Goal: Task Accomplishment & Management: Use online tool/utility

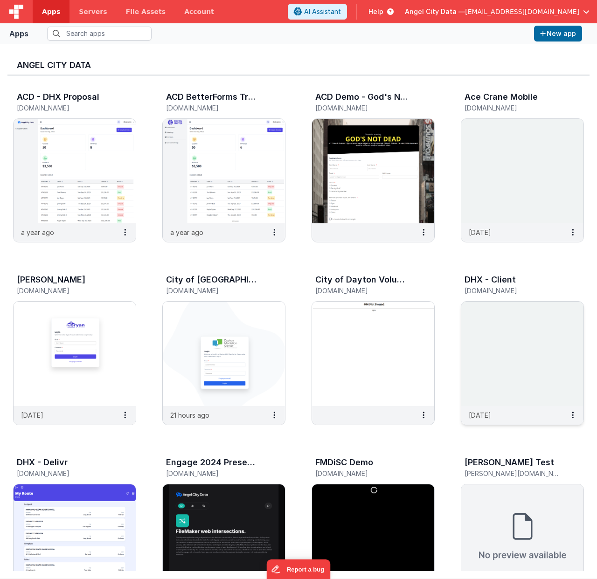
click at [516, 287] on div "DHX - Client" at bounding box center [513, 281] width 96 height 12
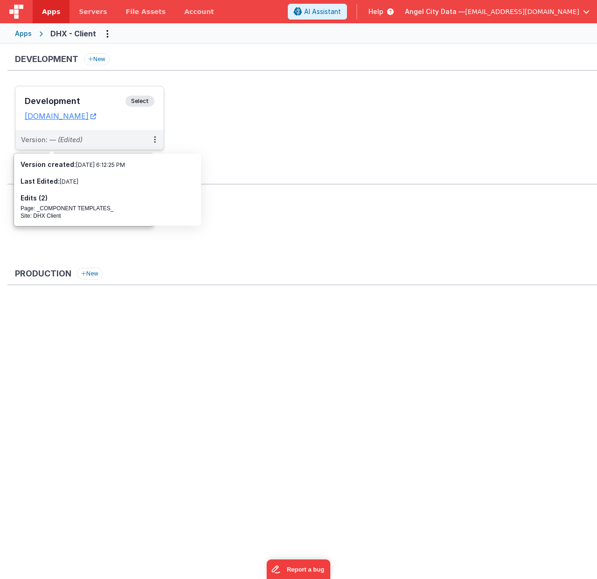
click at [60, 102] on h3 "Development" at bounding box center [75, 101] width 101 height 9
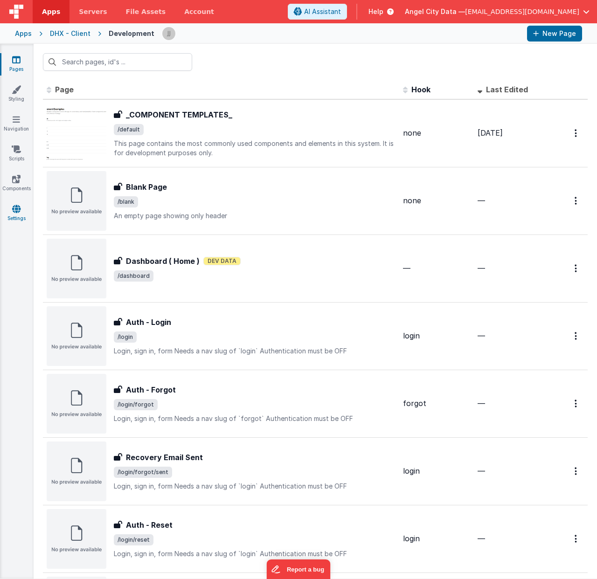
click at [28, 208] on link "Settings" at bounding box center [17, 213] width 34 height 19
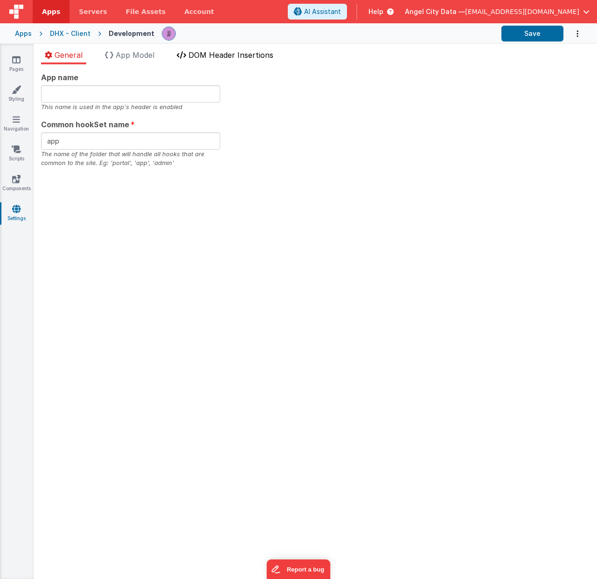
click at [208, 58] on span "DOM Header Insertions" at bounding box center [230, 54] width 85 height 9
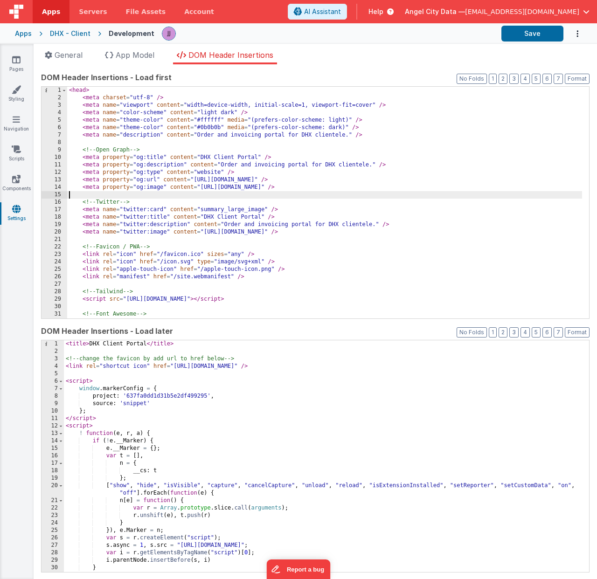
click at [227, 196] on div "< head > < meta charset = "utf-8" /> < meta name = "viewport" content = "width=…" at bounding box center [324, 210] width 515 height 247
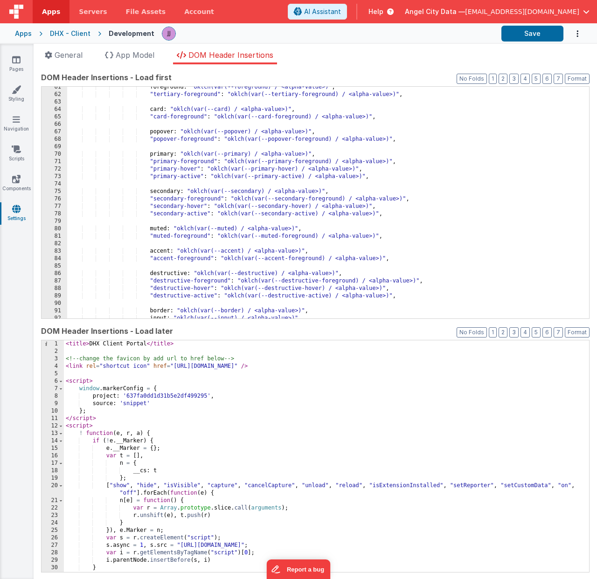
scroll to position [458, 0]
click at [257, 192] on div "foreground : "oklch(var(--foreground) / <alpha-value>)" , "tertiary-foreground"…" at bounding box center [324, 206] width 515 height 247
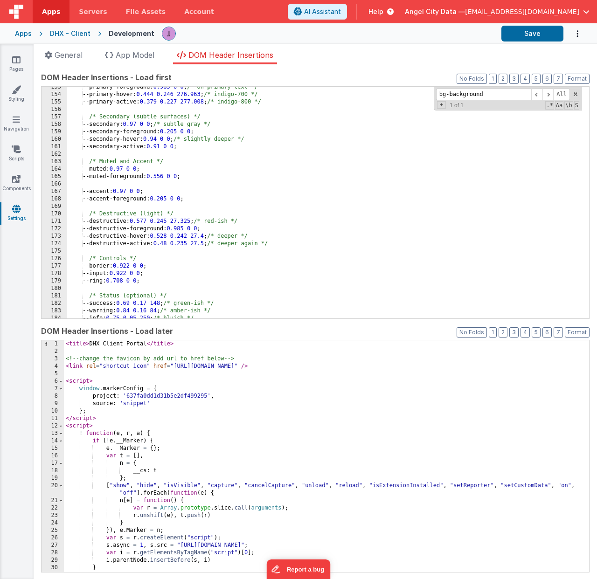
scroll to position [960, 0]
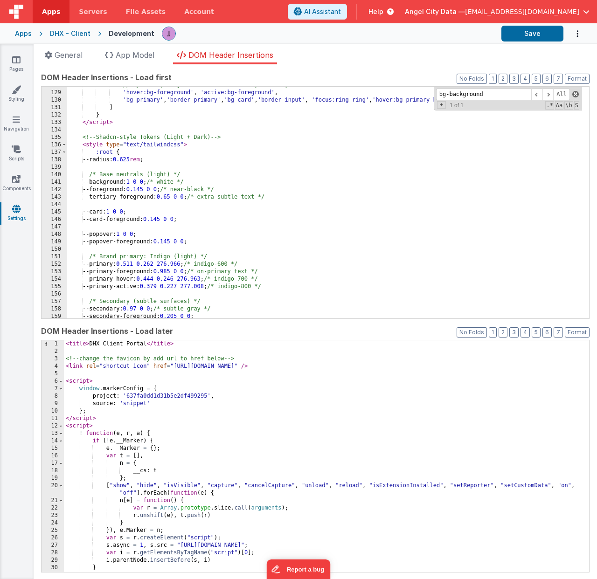
type input "bg-background"
click at [572, 91] on span at bounding box center [575, 94] width 7 height 7
click at [24, 63] on link "Pages" at bounding box center [17, 64] width 34 height 19
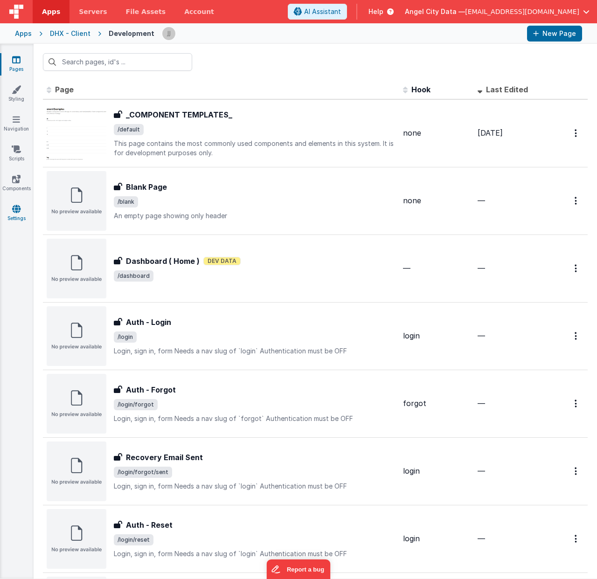
click at [7, 212] on link "Settings" at bounding box center [17, 213] width 34 height 19
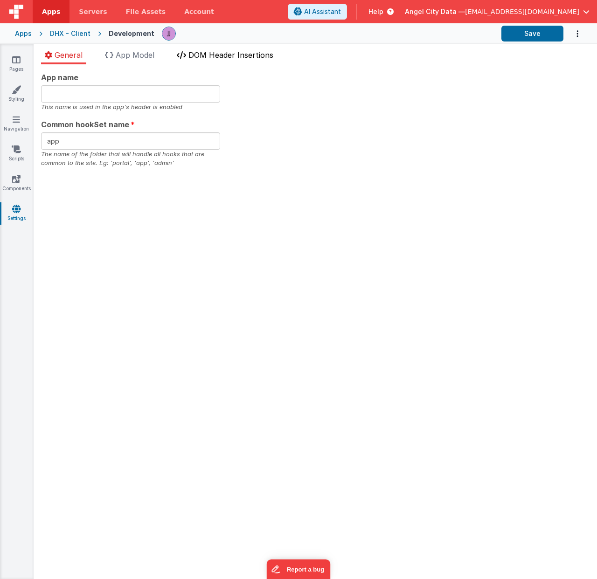
click at [220, 57] on span "DOM Header Insertions" at bounding box center [230, 54] width 85 height 9
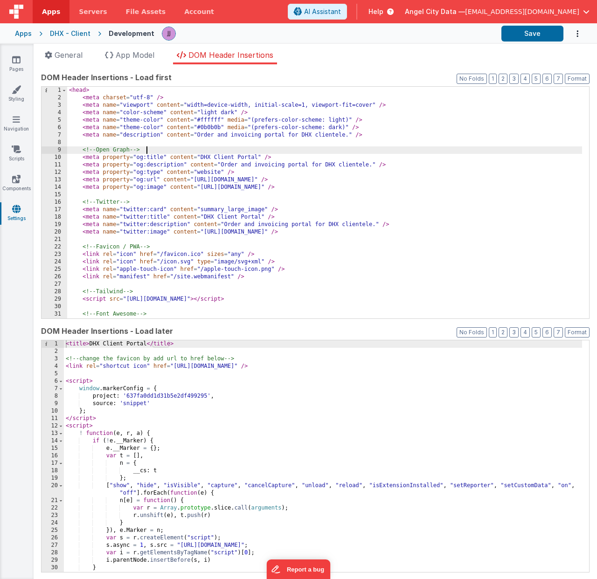
click at [224, 150] on div "< head > < meta charset = "utf-8" /> < meta name = "viewport" content = "width=…" at bounding box center [324, 210] width 515 height 247
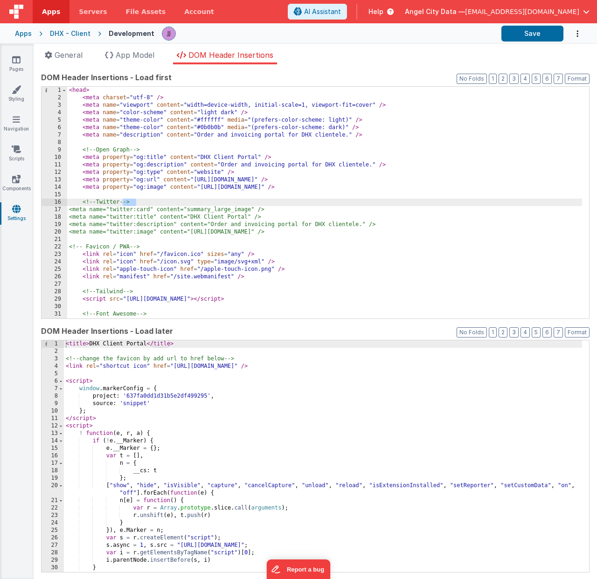
click at [388, 115] on div "< head > < meta charset = "utf-8" /> < meta name = "viewport" content = "width=…" at bounding box center [324, 210] width 515 height 247
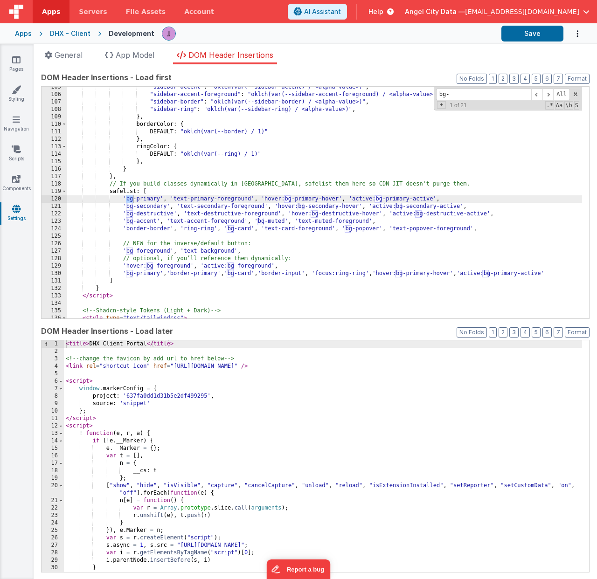
scroll to position [787, 0]
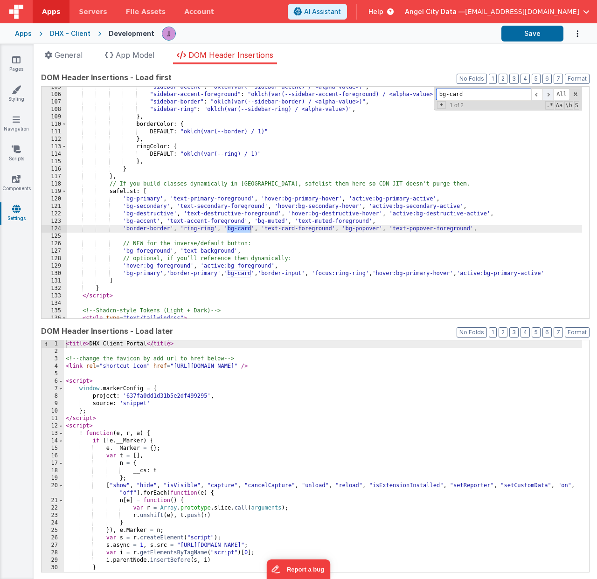
click at [543, 95] on span at bounding box center [547, 95] width 11 height 12
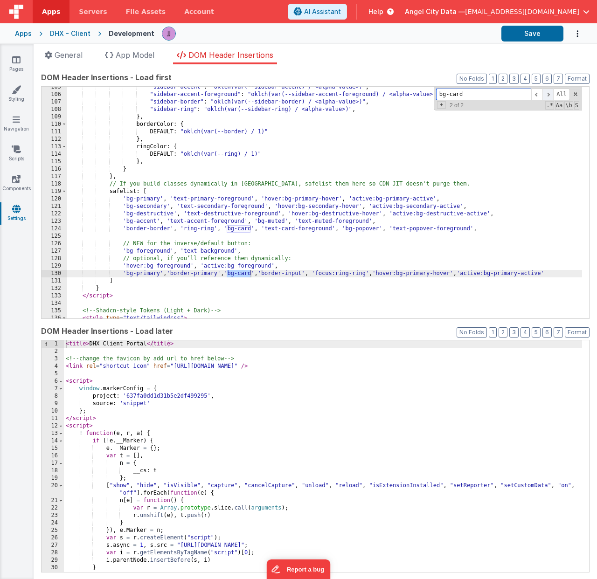
click at [543, 95] on span at bounding box center [547, 95] width 11 height 12
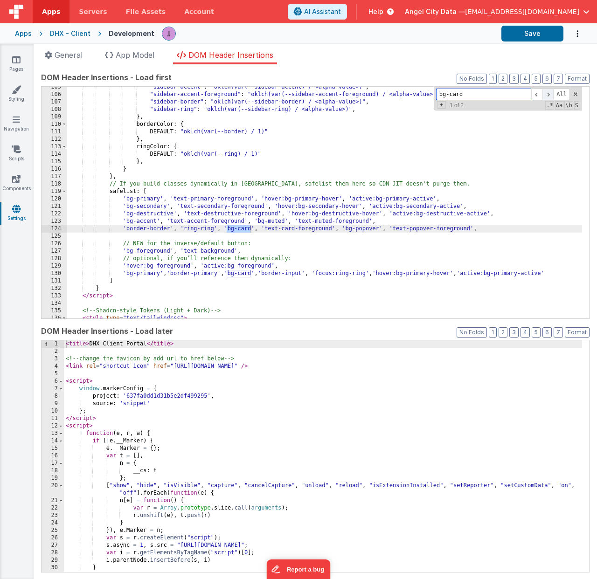
click at [543, 95] on span at bounding box center [547, 95] width 11 height 12
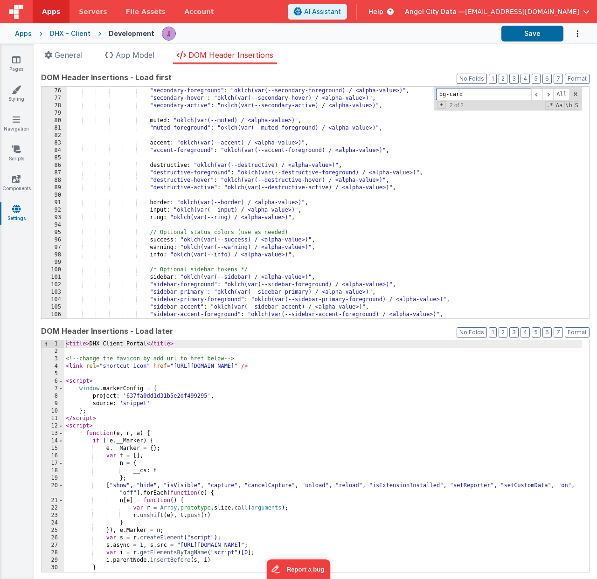
scroll to position [567, 0]
drag, startPoint x: 483, startPoint y: 95, endPoint x: 350, endPoint y: 95, distance: 132.9
click at [350, 95] on div "secondary : "oklch(var(--secondary) / <alpha-value>)" , "secondary-foreground" …" at bounding box center [324, 203] width 515 height 232
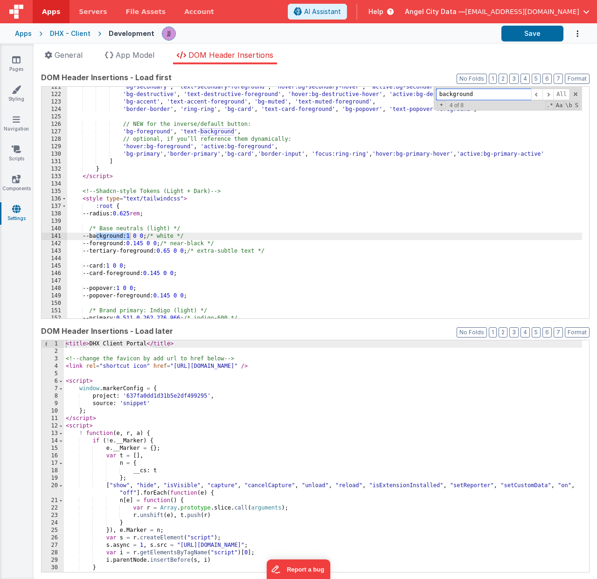
scroll to position [916, 0]
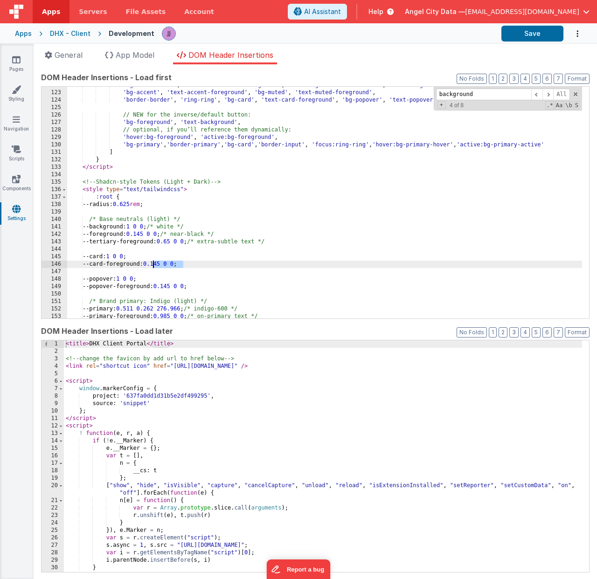
drag, startPoint x: 183, startPoint y: 263, endPoint x: 153, endPoint y: 264, distance: 30.3
click at [153, 264] on div "'bg-destructive' , 'text-destructive-foreground' , 'hover:bg-destructive-hover'…" at bounding box center [324, 205] width 515 height 247
click at [191, 205] on div "'bg-destructive' , 'text-destructive-foreground' , 'hover:bg-destructive-hover'…" at bounding box center [324, 205] width 515 height 247
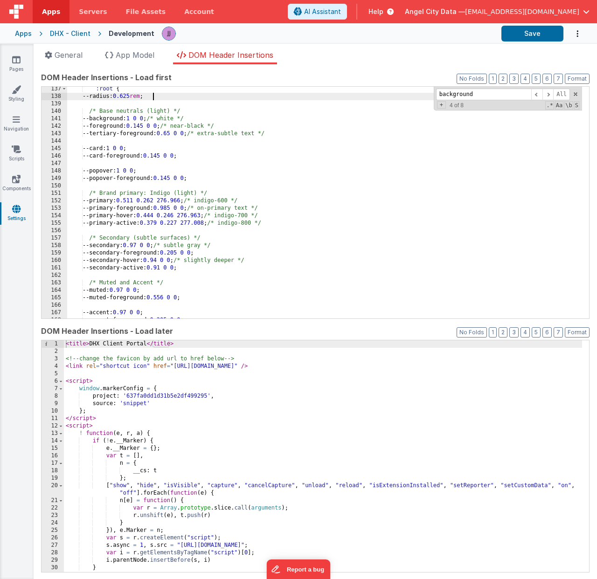
scroll to position [1042, 0]
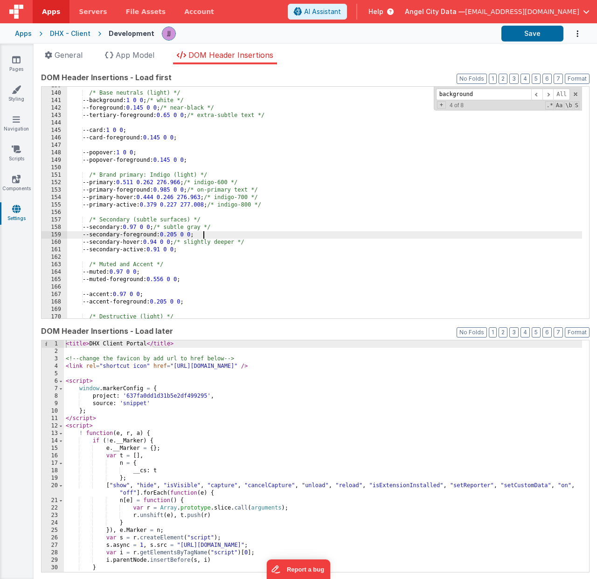
click at [215, 237] on div "/* Base neutrals (light) */ --background: 1 0 0 ; /* white */ --foreground: 0.1…" at bounding box center [324, 205] width 515 height 247
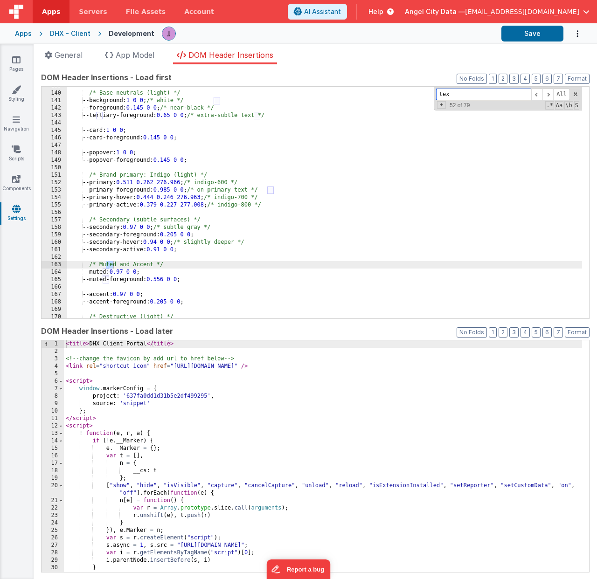
scroll to position [1884, 0]
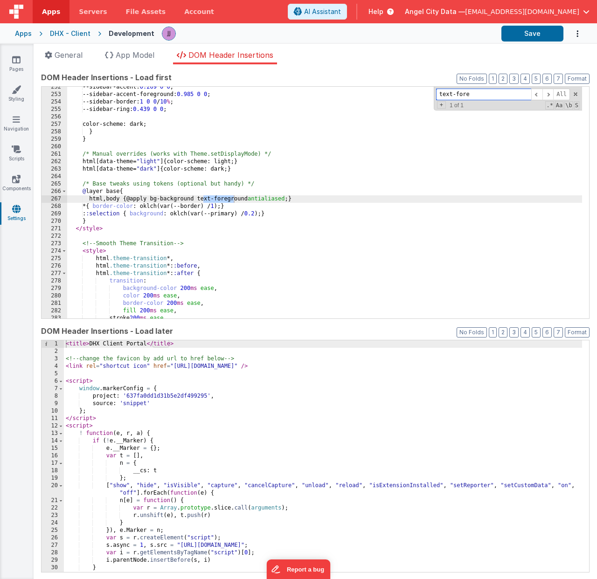
drag, startPoint x: 477, startPoint y: 95, endPoint x: 372, endPoint y: 84, distance: 105.5
click at [372, 84] on div "DOM Header Insertions - Load first Format 7 6 5 4 3 2 1 No Folds 252 253 254 25…" at bounding box center [315, 195] width 549 height 246
click at [359, 196] on div "--sidebar-accent: 0.269 0 0 ; --sidebar-accent-foreground: 0.985 0 0 ; --sideba…" at bounding box center [324, 206] width 515 height 247
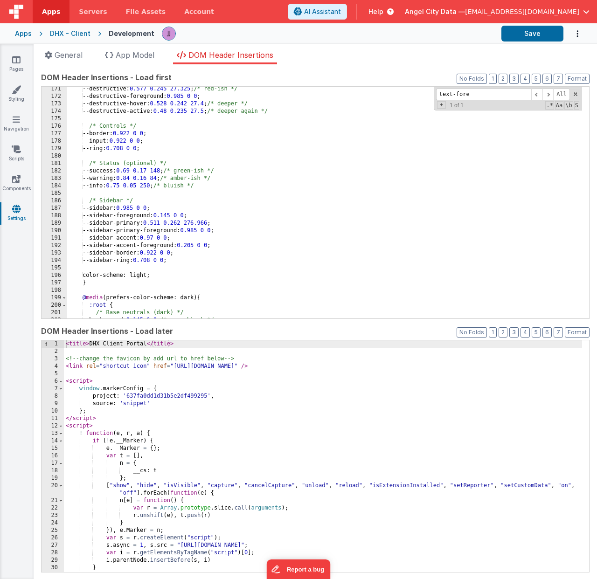
scroll to position [1278, 0]
drag, startPoint x: 471, startPoint y: 95, endPoint x: 360, endPoint y: 80, distance: 111.9
click at [387, 86] on div "171 172 173 174 175 176 177 178 179 180 181 182 183 184 185 186 187 188 189 190…" at bounding box center [315, 202] width 549 height 233
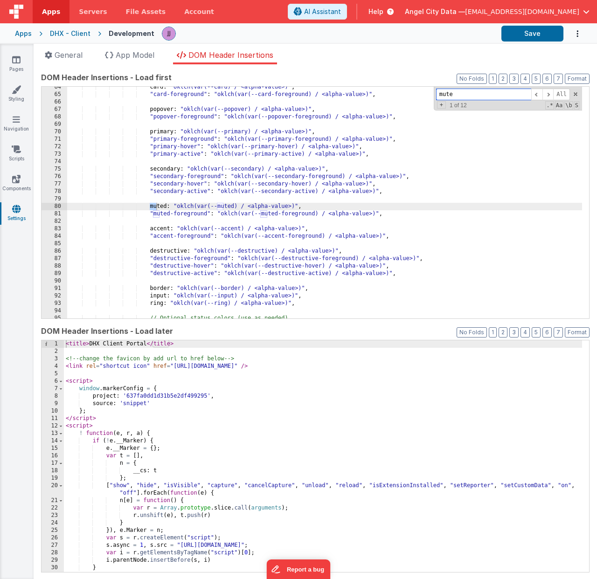
scroll to position [481, 0]
click at [542, 93] on span at bounding box center [547, 95] width 11 height 12
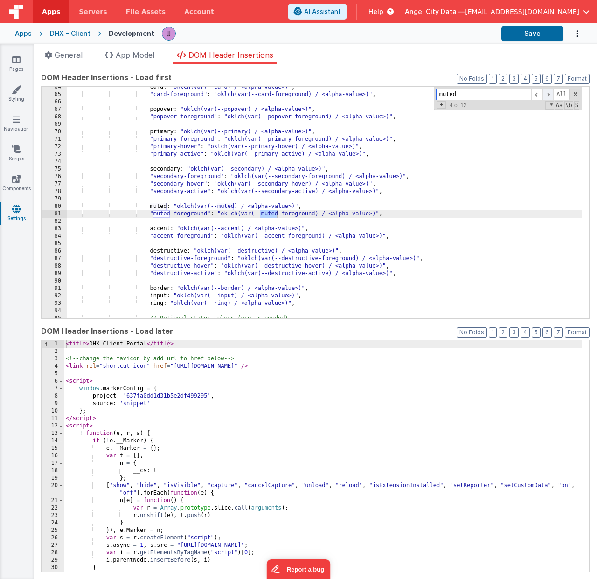
scroll to position [809, 0]
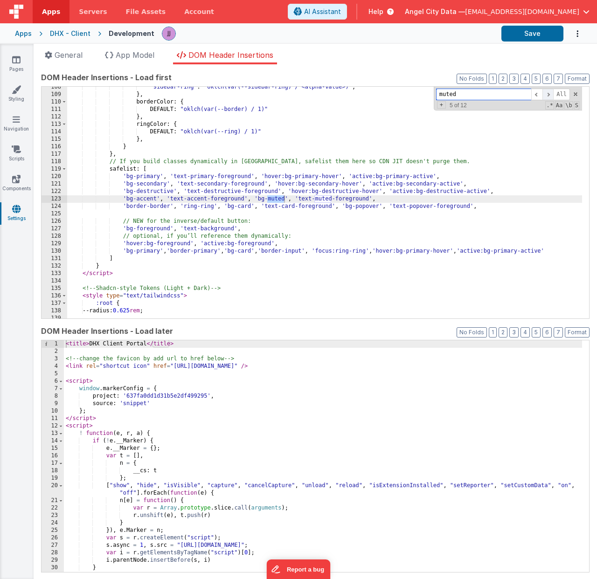
click at [542, 93] on span at bounding box center [547, 95] width 11 height 12
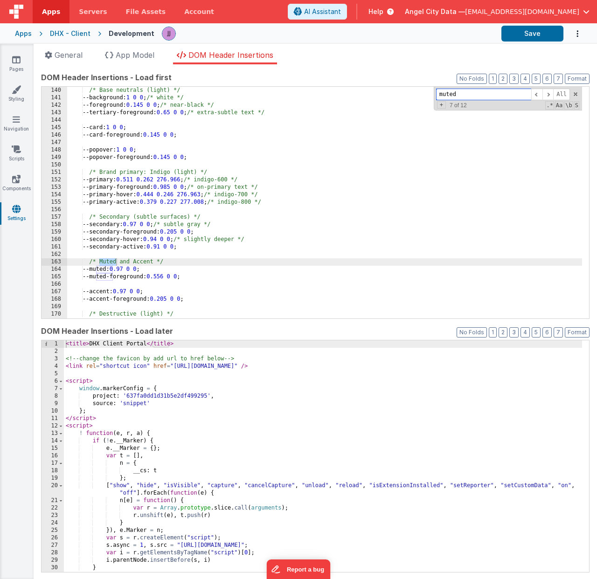
scroll to position [1036, 0]
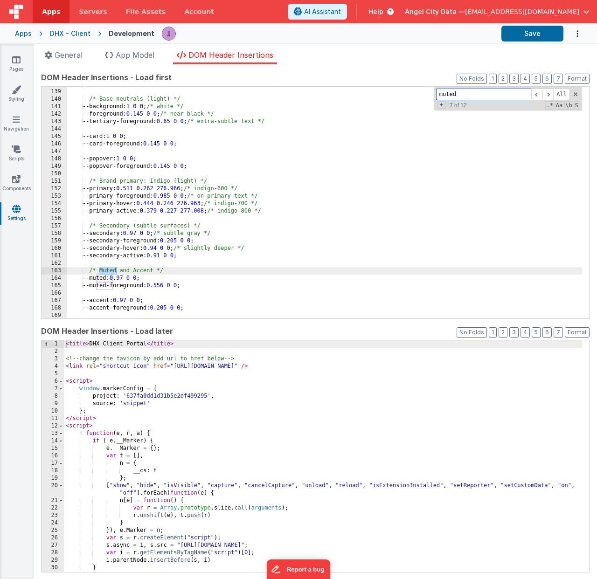
drag, startPoint x: 465, startPoint y: 91, endPoint x: 341, endPoint y: 70, distance: 125.0
click at [380, 82] on div "DOM Header Insertions - Load first Format 7 6 5 4 3 2 1 No Folds 138 139 140 14…" at bounding box center [315, 195] width 549 height 246
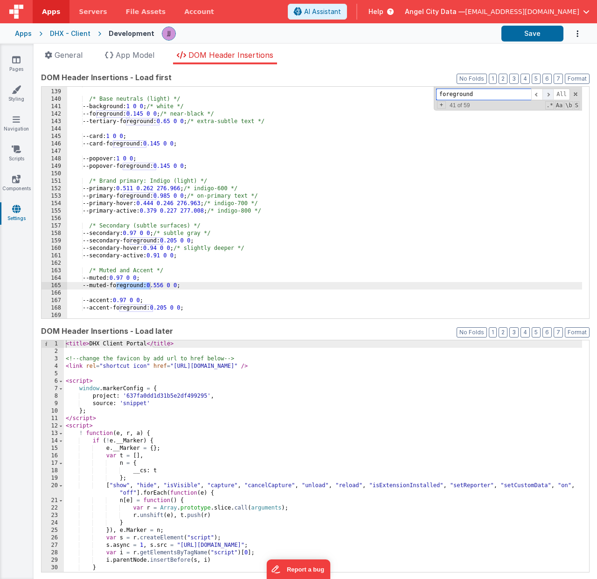
click at [544, 95] on span at bounding box center [547, 95] width 11 height 12
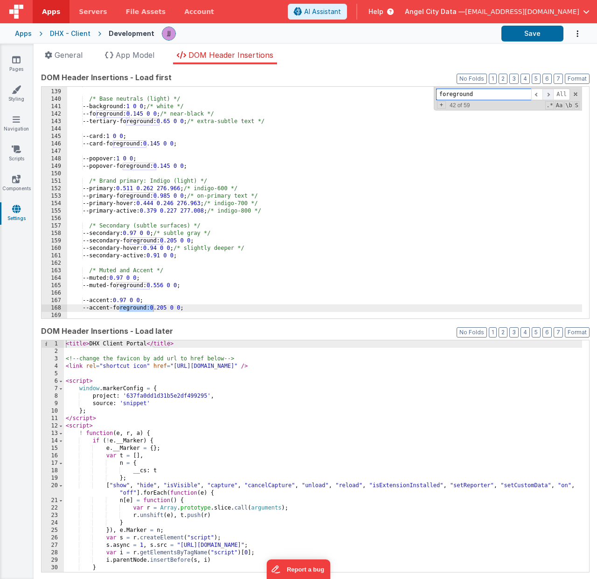
click at [544, 95] on span at bounding box center [547, 95] width 11 height 12
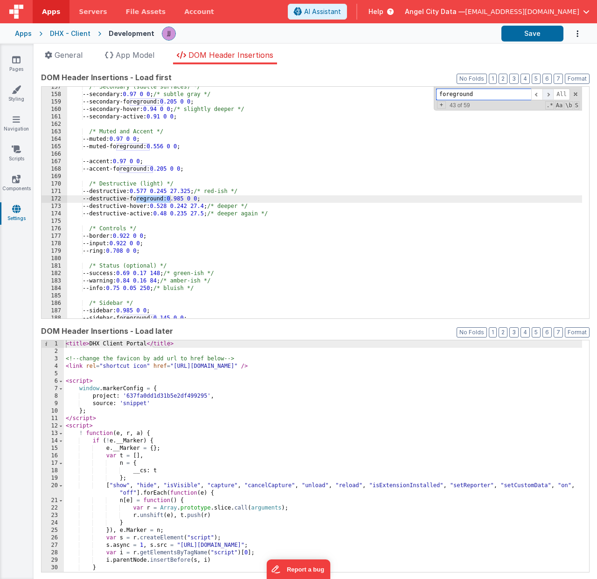
click at [544, 95] on span at bounding box center [547, 95] width 11 height 12
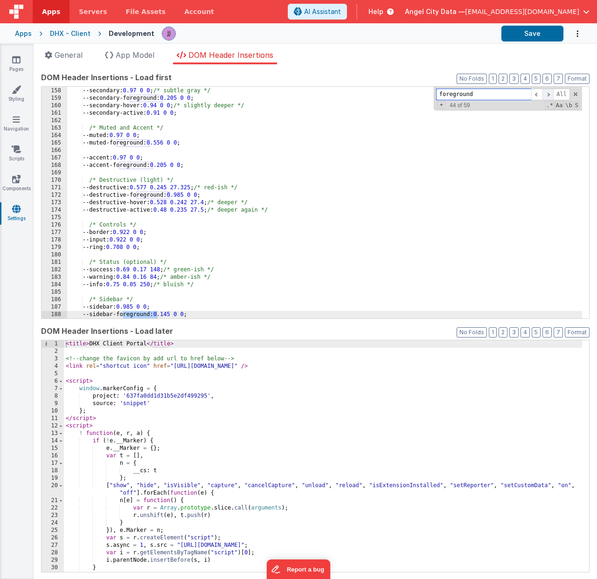
click at [544, 95] on span at bounding box center [547, 95] width 11 height 12
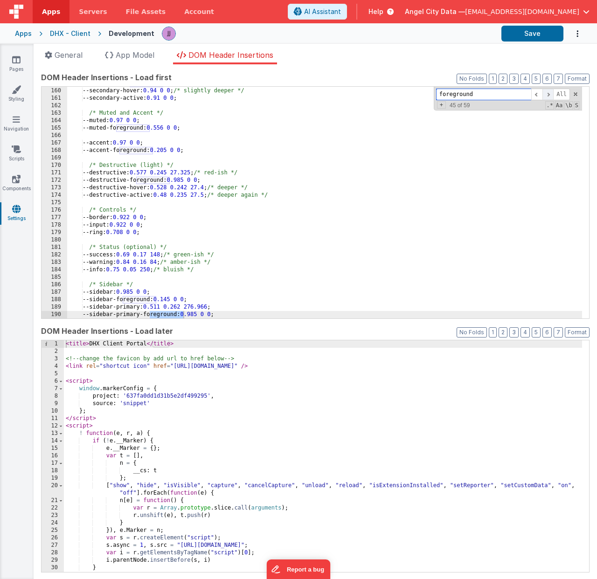
click at [544, 95] on span at bounding box center [547, 95] width 11 height 12
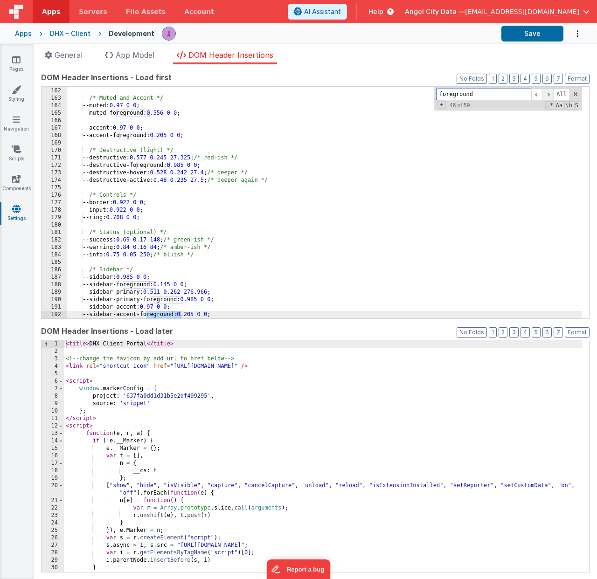
click at [544, 95] on span at bounding box center [547, 95] width 11 height 12
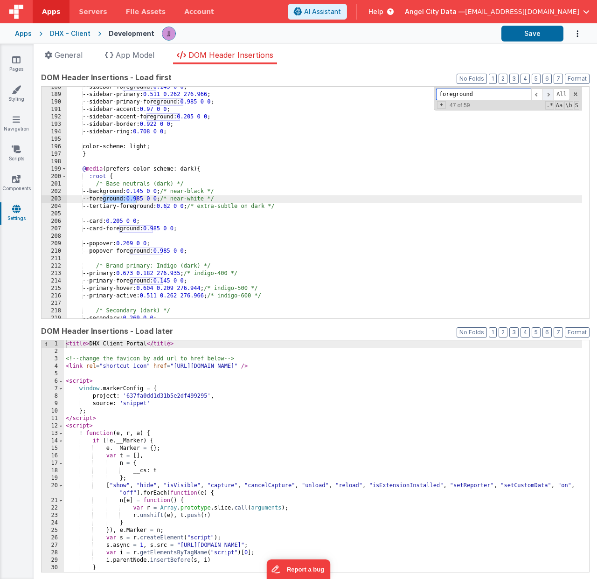
scroll to position [1406, 0]
drag, startPoint x: 144, startPoint y: 199, endPoint x: 173, endPoint y: 198, distance: 28.5
click at [173, 198] on div "--sidebar-foreground: 0.145 0 0 ; --sidebar-primary: 0.511 0.262 276.966 ; --si…" at bounding box center [324, 206] width 515 height 247
click at [542, 95] on span at bounding box center [547, 95] width 11 height 12
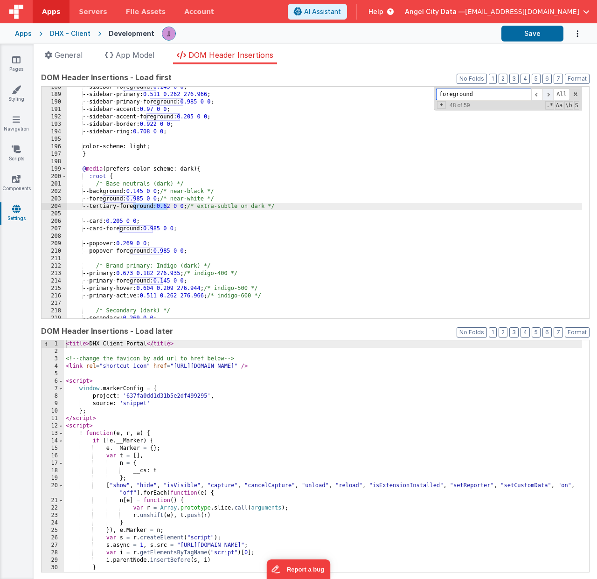
click at [542, 95] on span at bounding box center [547, 95] width 11 height 12
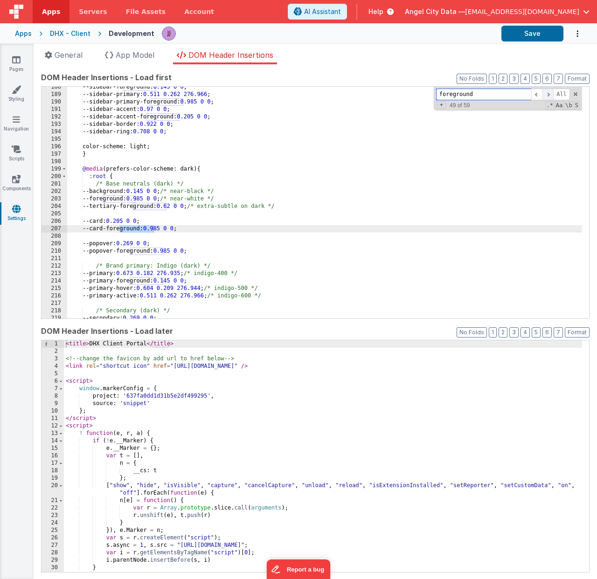
click at [542, 93] on span at bounding box center [547, 95] width 11 height 12
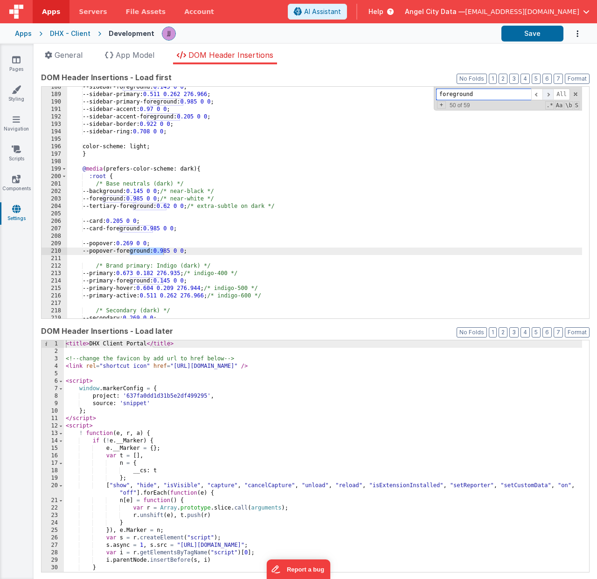
click at [542, 95] on span at bounding box center [547, 95] width 11 height 12
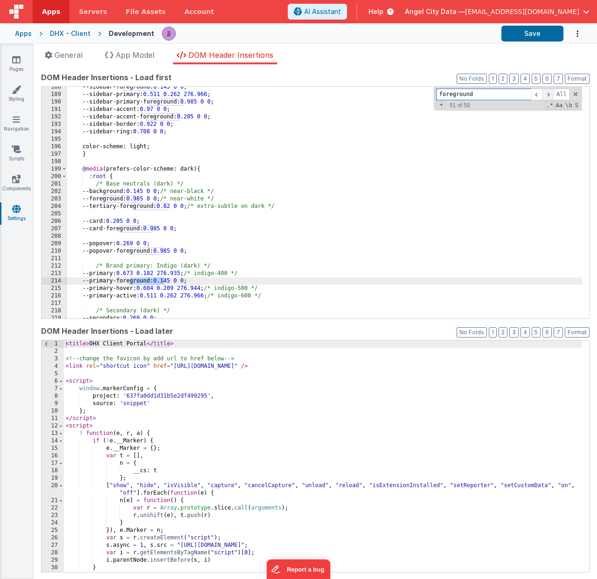
click at [542, 95] on span at bounding box center [547, 95] width 11 height 12
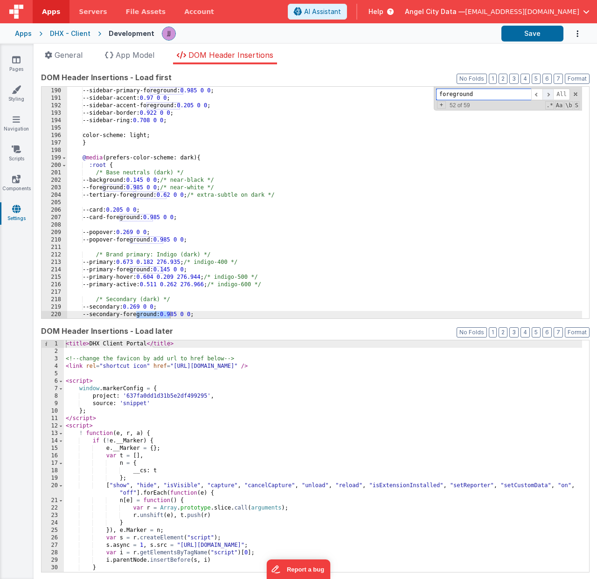
click at [542, 95] on span at bounding box center [547, 95] width 11 height 12
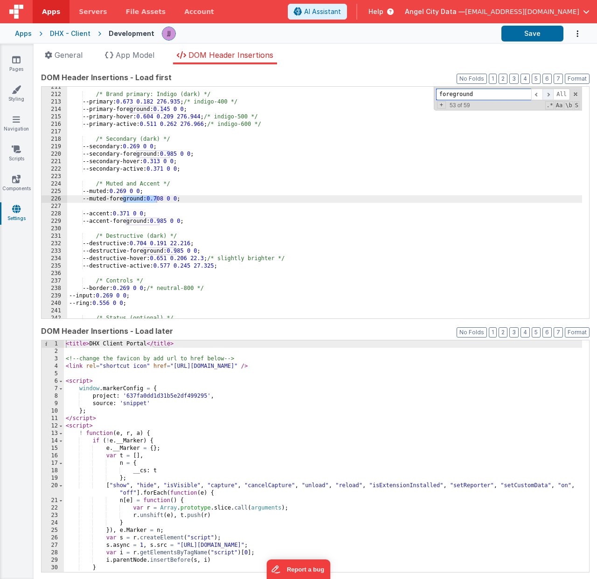
click at [542, 95] on span at bounding box center [547, 95] width 11 height 12
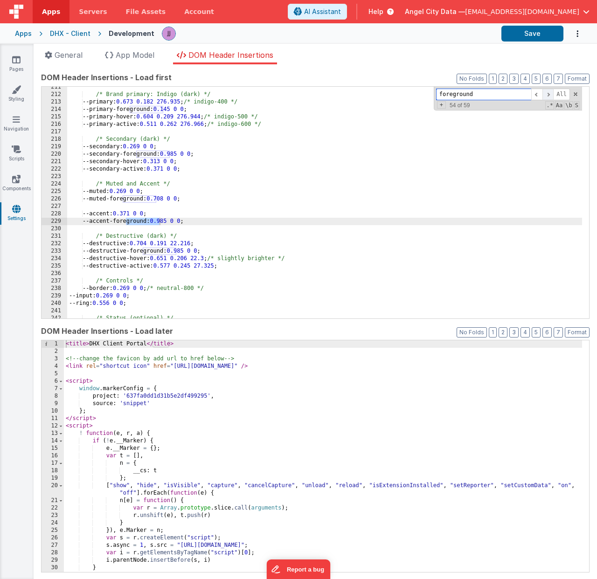
click at [542, 95] on span at bounding box center [547, 95] width 11 height 12
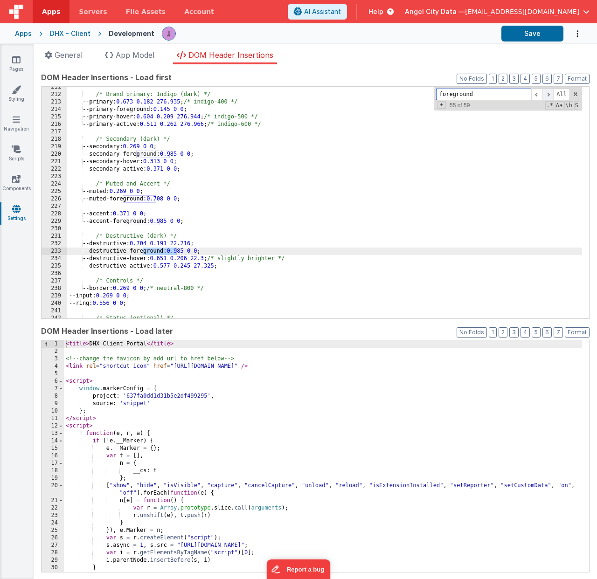
click at [542, 95] on span at bounding box center [547, 95] width 11 height 12
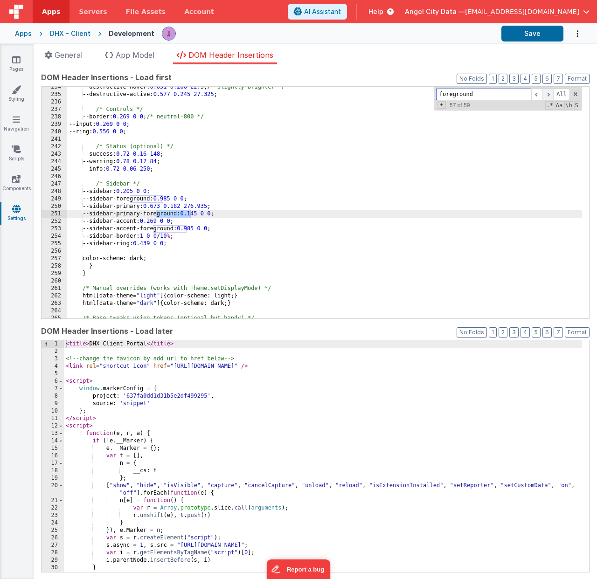
click at [542, 95] on span at bounding box center [547, 95] width 11 height 12
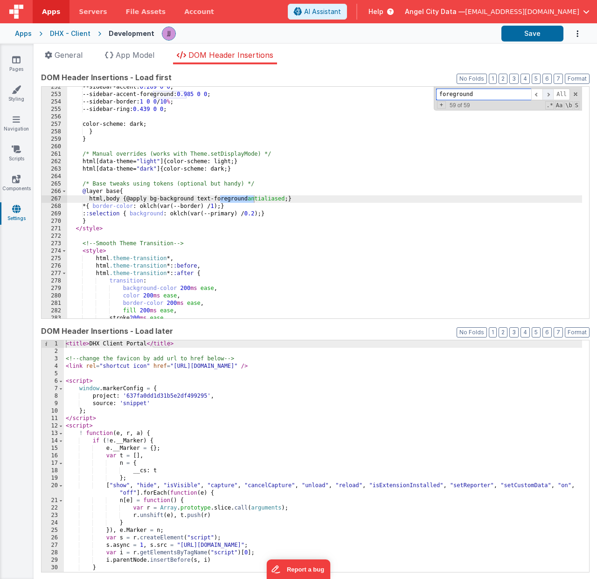
click at [542, 95] on span at bounding box center [547, 95] width 11 height 12
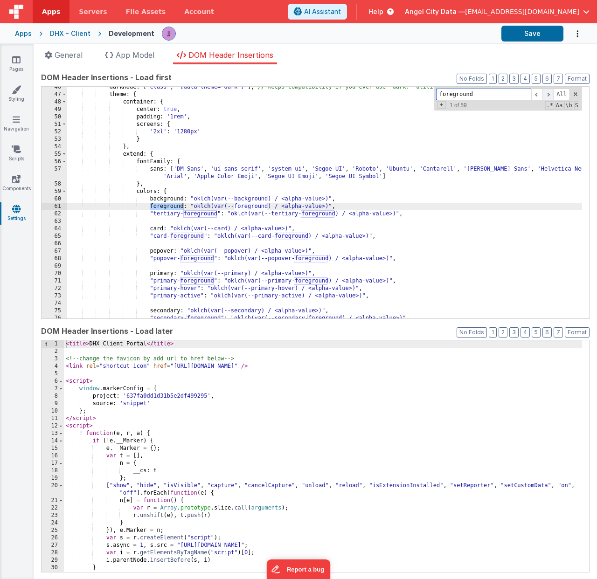
scroll to position [339, 0]
click at [531, 95] on span at bounding box center [536, 95] width 11 height 12
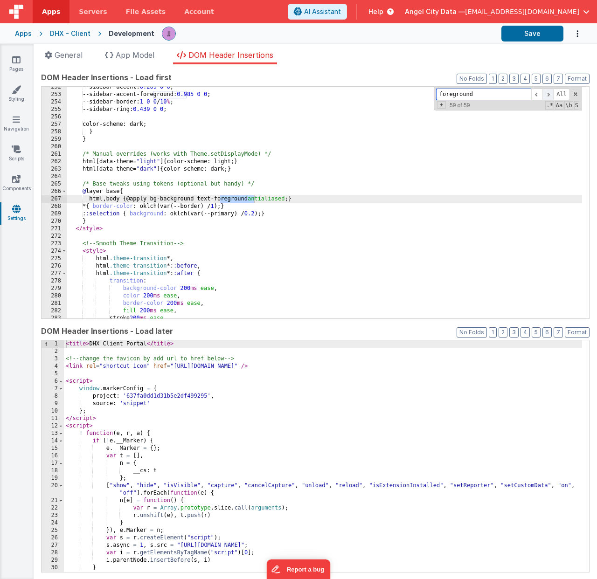
click at [545, 95] on span at bounding box center [547, 95] width 11 height 12
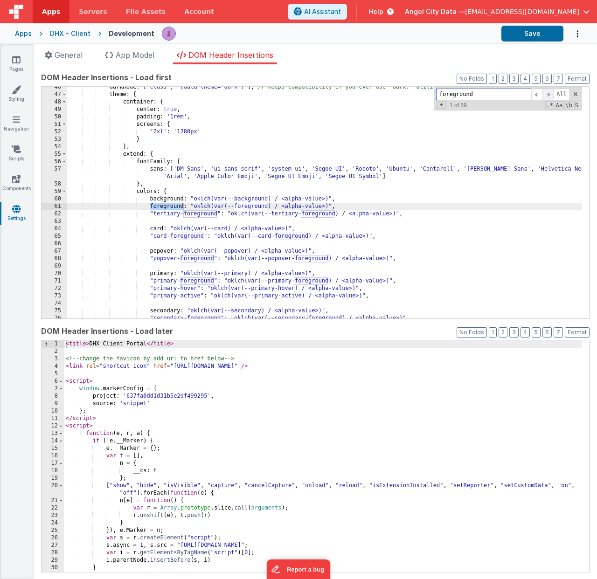
scroll to position [339, 0]
click at [545, 95] on span at bounding box center [547, 95] width 11 height 12
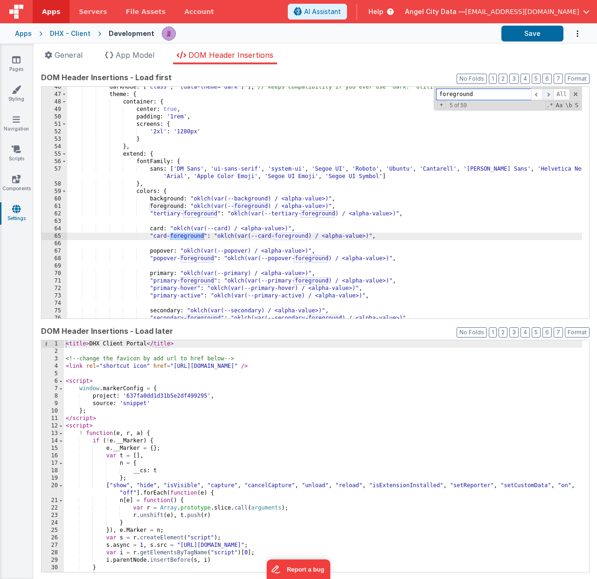
click at [545, 95] on span at bounding box center [547, 95] width 11 height 12
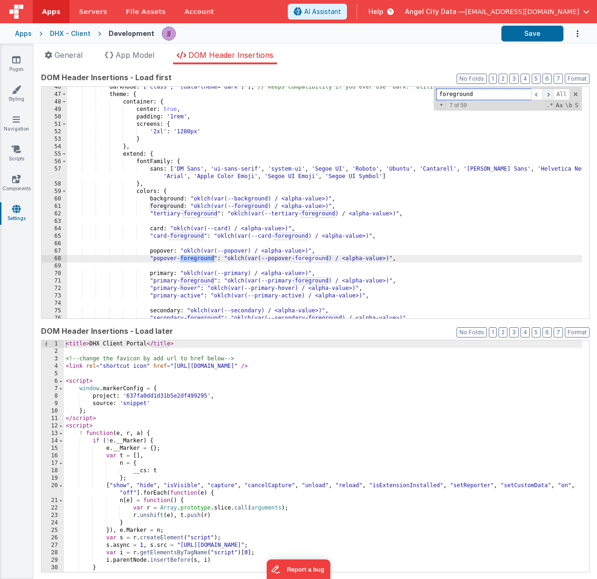
click at [545, 95] on span at bounding box center [547, 95] width 11 height 12
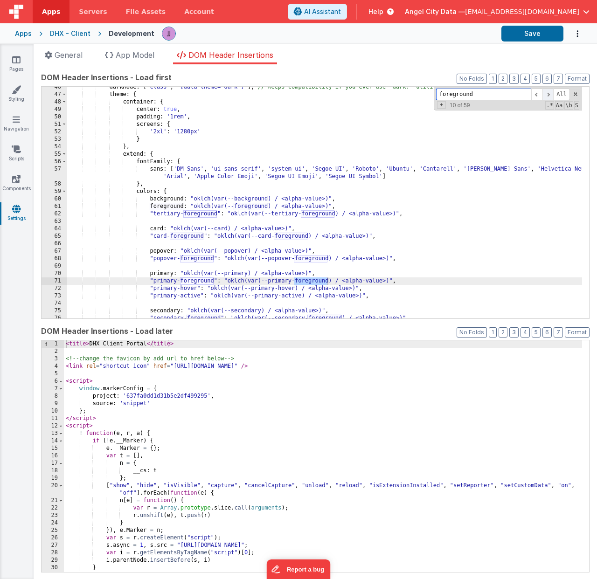
click at [545, 95] on span at bounding box center [547, 95] width 11 height 12
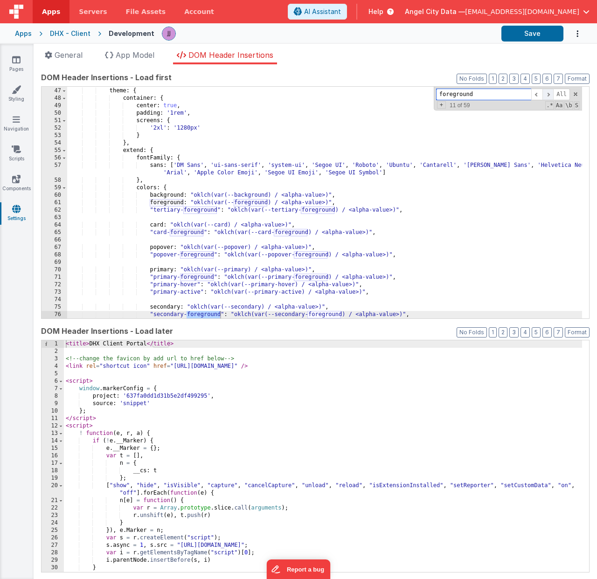
click at [545, 95] on span at bounding box center [547, 95] width 11 height 12
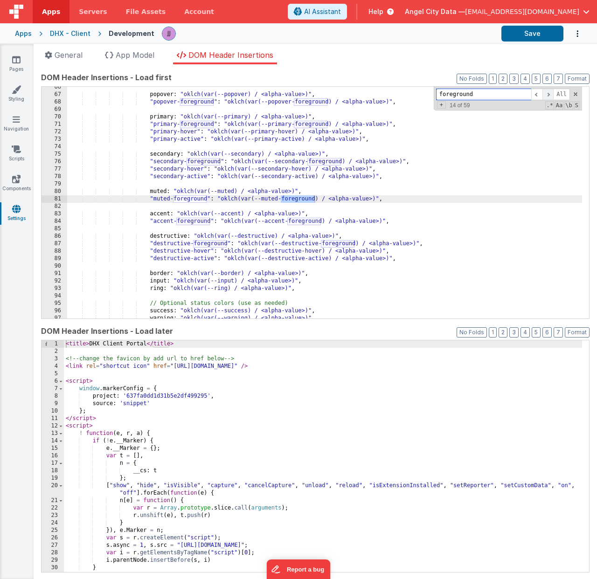
click at [545, 95] on span at bounding box center [547, 95] width 11 height 12
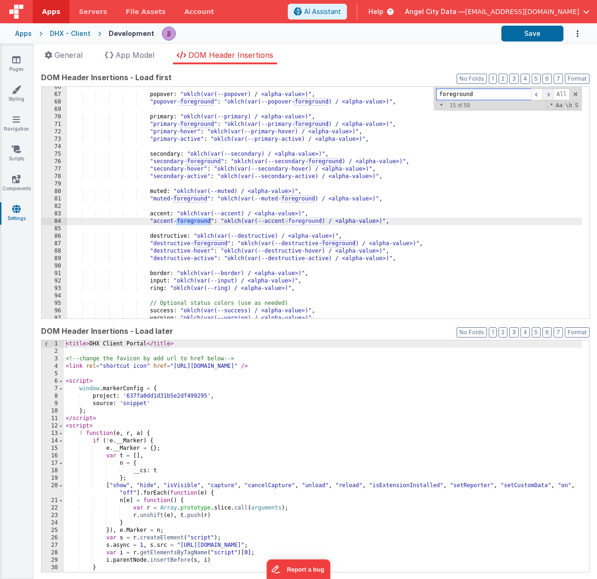
click at [545, 95] on span at bounding box center [547, 95] width 11 height 12
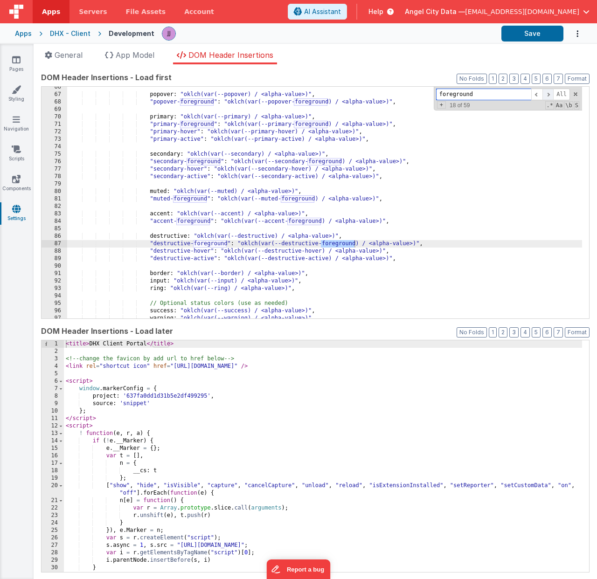
click at [545, 95] on span at bounding box center [547, 95] width 11 height 12
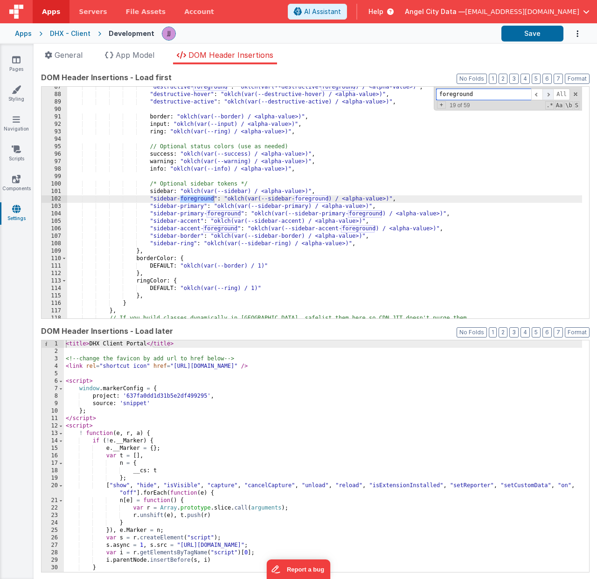
click at [545, 95] on span at bounding box center [547, 95] width 11 height 12
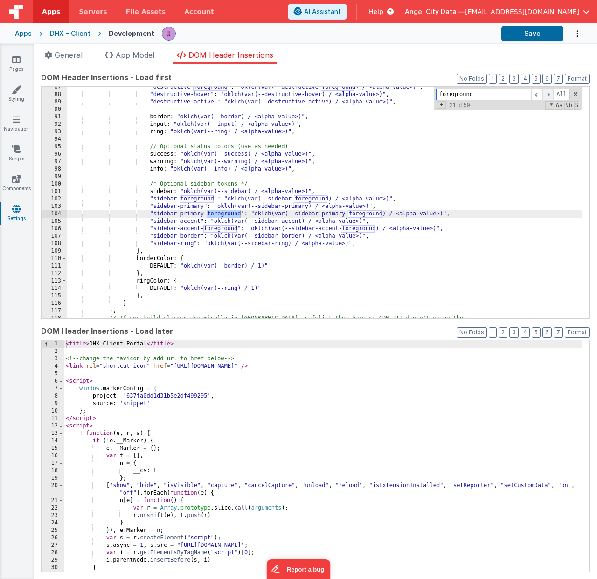
click at [545, 95] on span at bounding box center [547, 95] width 11 height 12
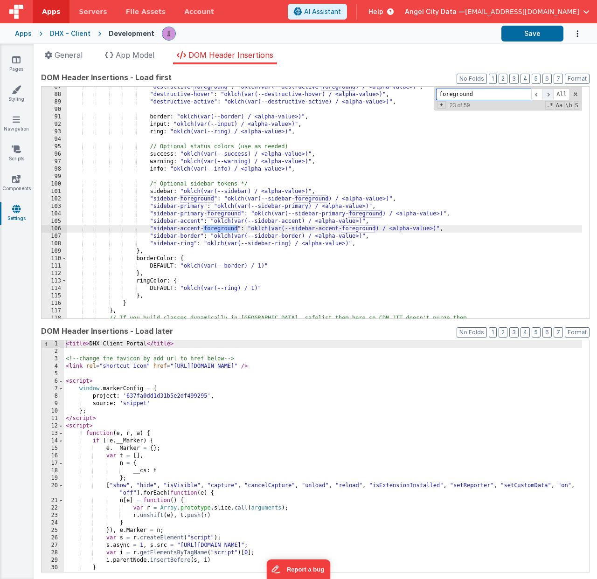
click at [545, 95] on span at bounding box center [547, 95] width 11 height 12
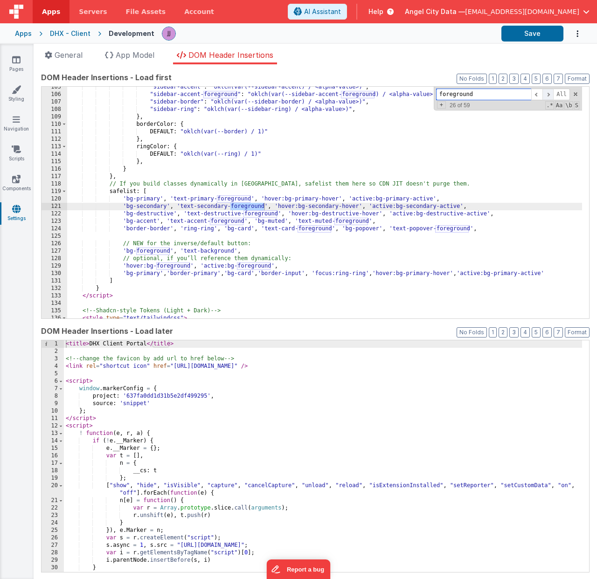
click at [545, 95] on span at bounding box center [547, 95] width 11 height 12
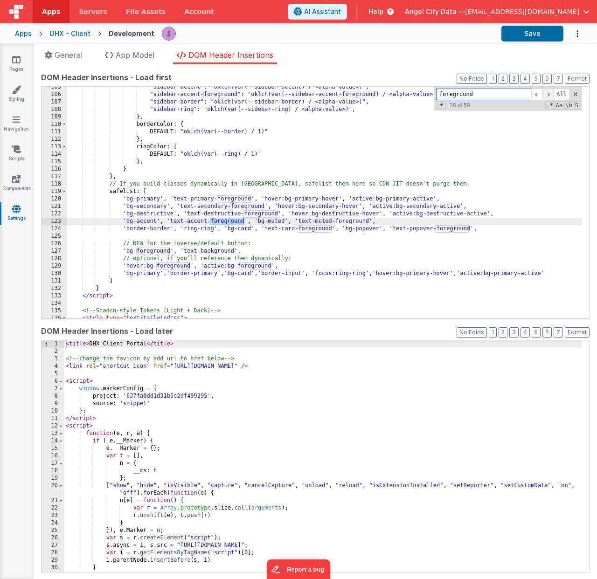
click at [545, 95] on span at bounding box center [547, 95] width 11 height 12
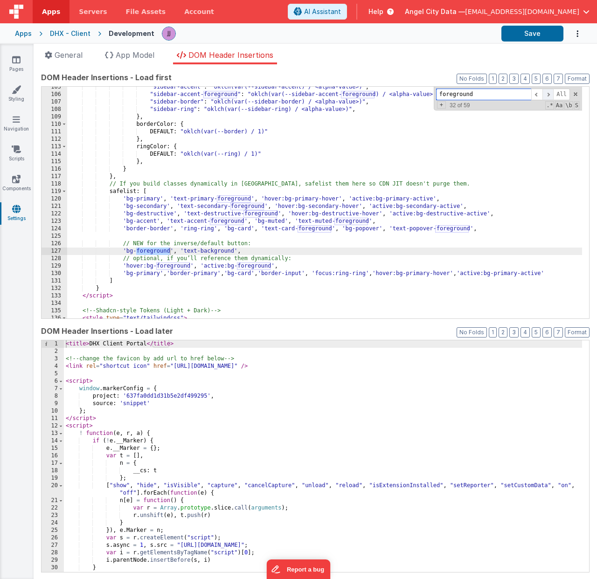
click at [545, 95] on span at bounding box center [547, 95] width 11 height 12
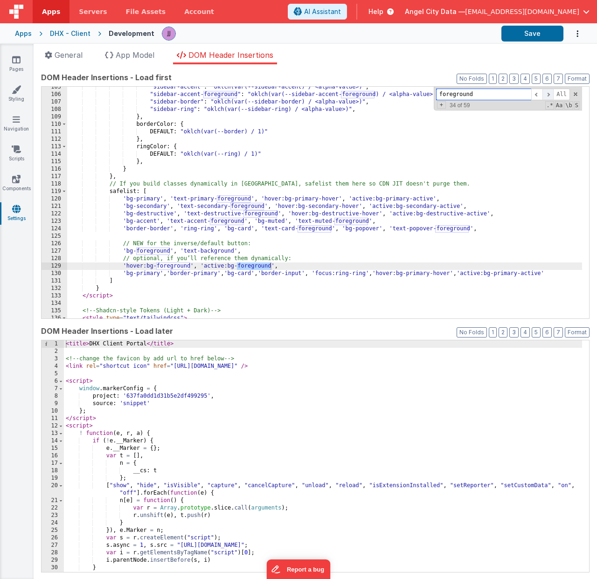
click at [545, 95] on span at bounding box center [547, 95] width 11 height 12
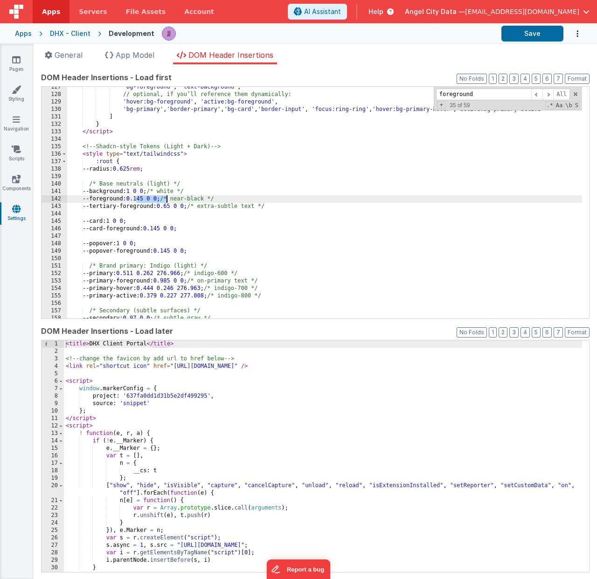
drag, startPoint x: 141, startPoint y: 200, endPoint x: 166, endPoint y: 196, distance: 25.5
click at [166, 196] on div "'bg-foreground' , 'text-background' , // optional, if you’ll reference them dyn…" at bounding box center [324, 206] width 515 height 247
drag, startPoint x: 493, startPoint y: 95, endPoint x: 321, endPoint y: 72, distance: 172.7
click at [372, 80] on div "DOM Header Insertions - Load first Format 7 6 5 4 3 2 1 No Folds 127 128 129 13…" at bounding box center [315, 195] width 549 height 246
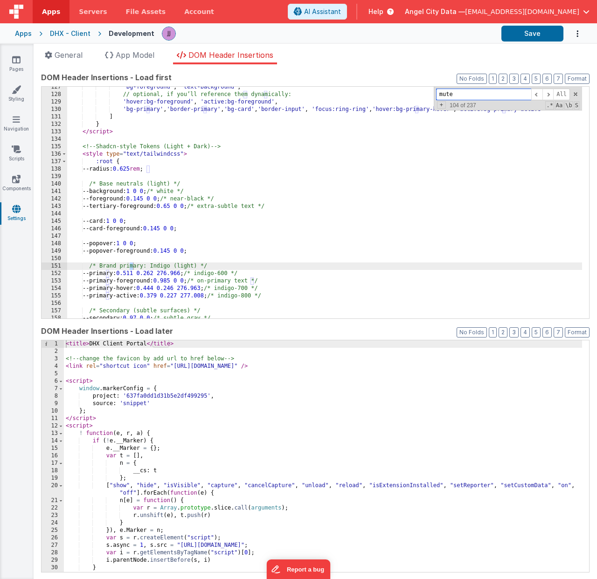
scroll to position [1108, 0]
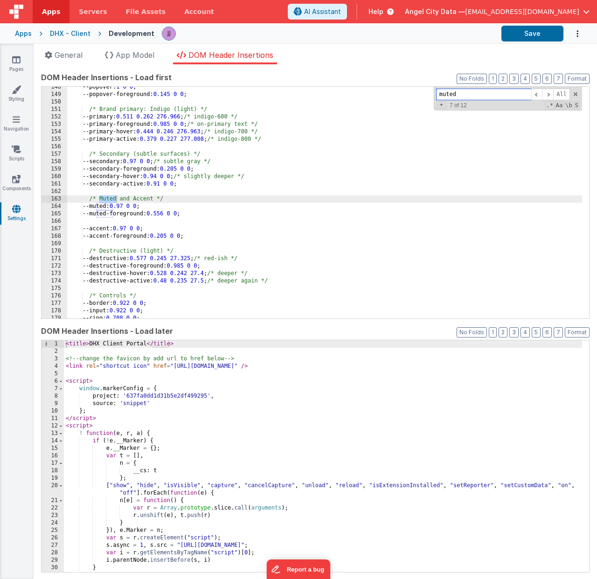
type input "muted"
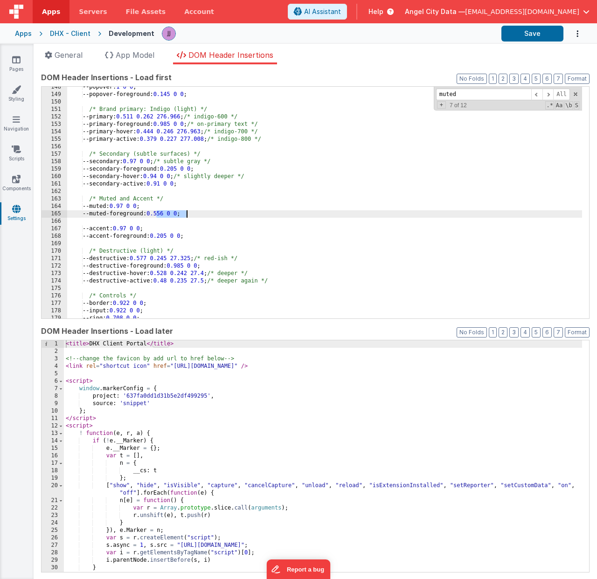
drag, startPoint x: 156, startPoint y: 214, endPoint x: 186, endPoint y: 214, distance: 29.9
click at [186, 214] on div "--popover: 1 0 0 ; --popover-foreground: 0.145 0 0 ; /* Brand primary: Indigo (…" at bounding box center [324, 206] width 515 height 247
click at [542, 96] on span at bounding box center [547, 95] width 11 height 12
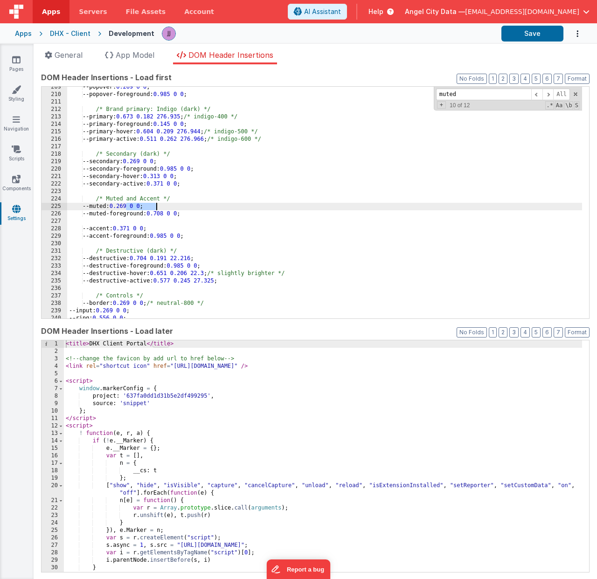
drag, startPoint x: 125, startPoint y: 208, endPoint x: 155, endPoint y: 206, distance: 30.8
click at [155, 206] on div "--popover: 0.269 0 0 ; --popover-foreground: 0.985 0 0 ; /* Brand primary: Indi…" at bounding box center [324, 206] width 515 height 247
drag, startPoint x: 163, startPoint y: 215, endPoint x: 193, endPoint y: 213, distance: 30.0
click at [193, 213] on div "--popover: 0.269 0 0 ; --popover-foreground: 0.985 0 0 ; /* Brand primary: Indi…" at bounding box center [324, 206] width 515 height 247
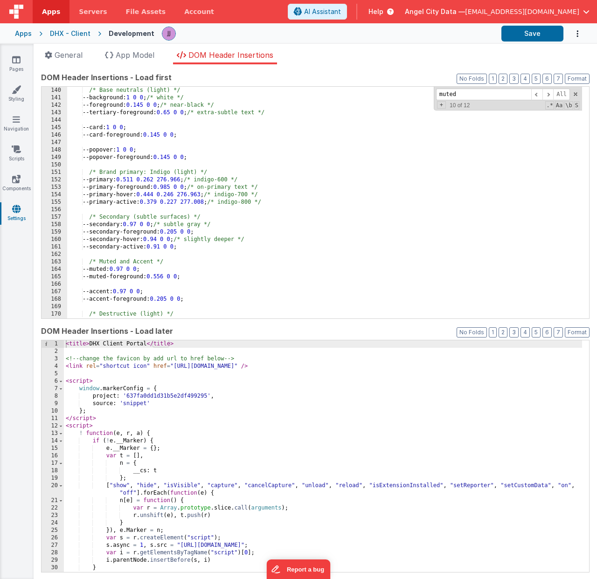
scroll to position [1054, 0]
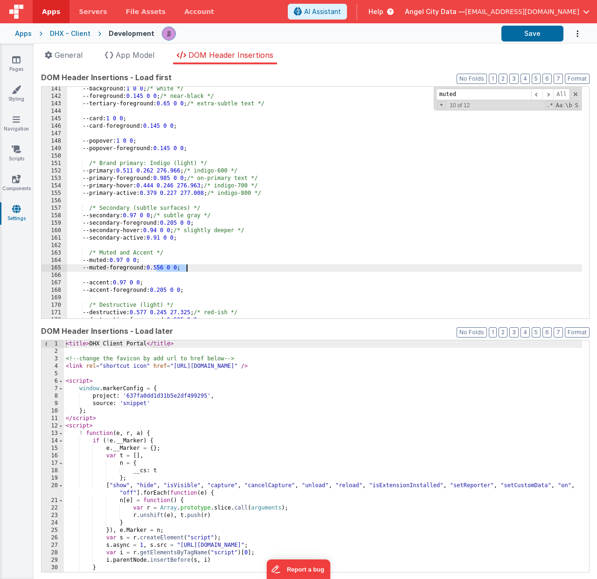
drag, startPoint x: 156, startPoint y: 266, endPoint x: 187, endPoint y: 266, distance: 30.8
click at [187, 266] on div "--background: 1 0 0 ; /* white */ --foreground: 0.145 0 0 ; /* near-black */ --…" at bounding box center [324, 208] width 515 height 247
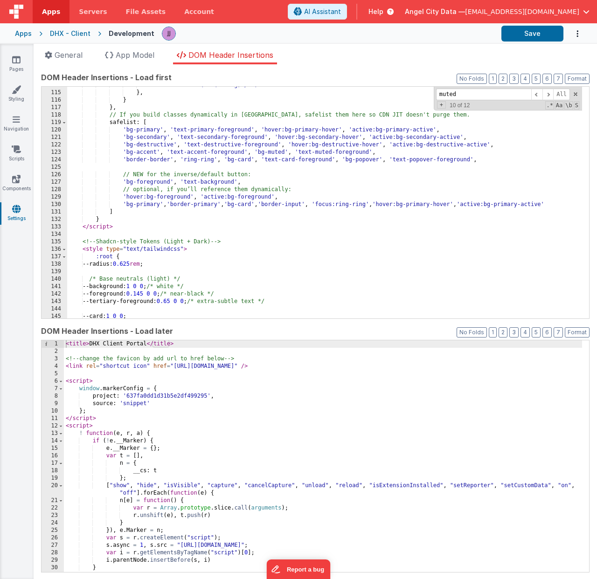
scroll to position [856, 0]
